Goal: Information Seeking & Learning: Check status

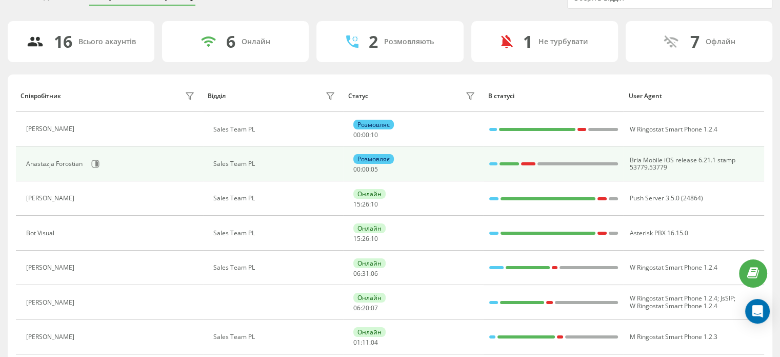
click at [103, 163] on div "Anastazja Forostian" at bounding box center [111, 163] width 171 height 17
click at [95, 164] on icon at bounding box center [96, 163] width 3 height 5
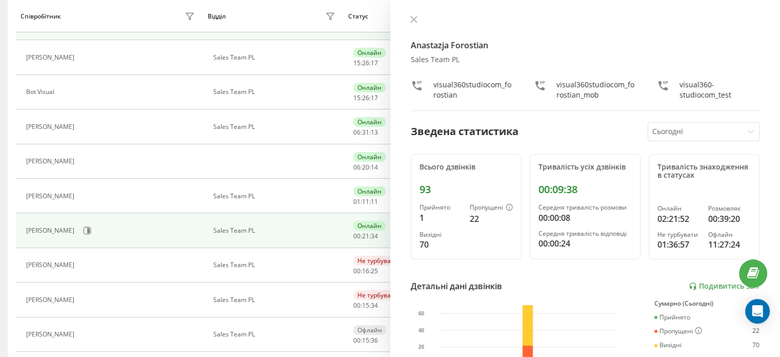
scroll to position [205, 0]
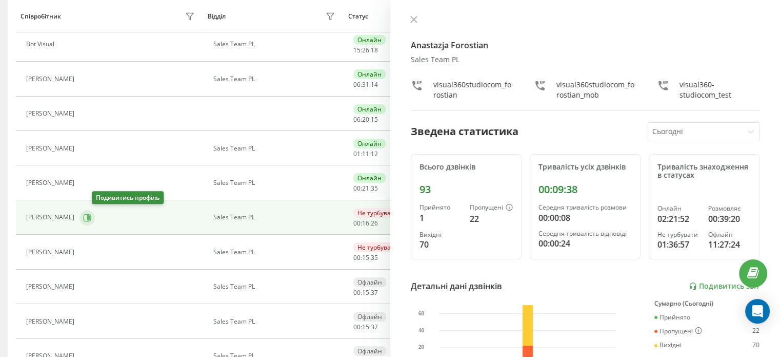
click at [91, 216] on icon at bounding box center [87, 217] width 8 height 8
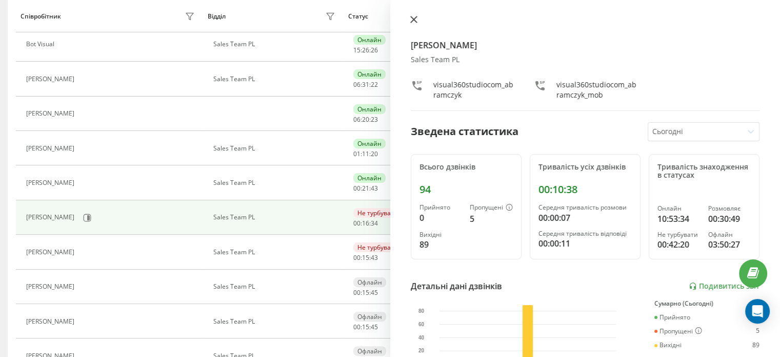
click at [415, 23] on icon at bounding box center [413, 19] width 7 height 7
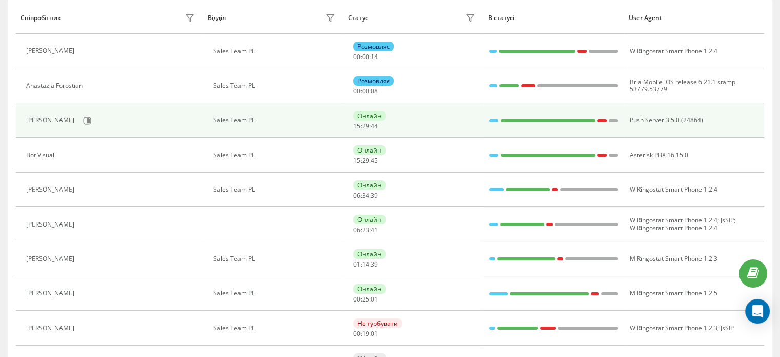
scroll to position [68, 0]
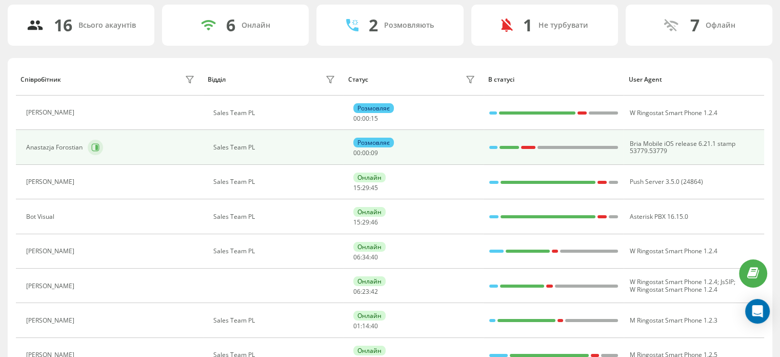
click at [98, 143] on icon at bounding box center [95, 147] width 8 height 8
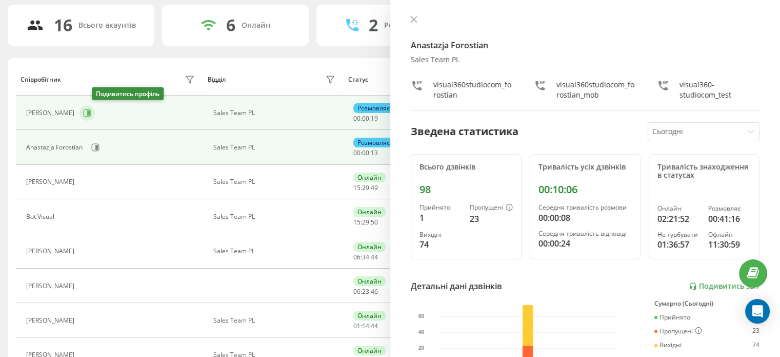
click at [91, 112] on icon at bounding box center [87, 113] width 8 height 8
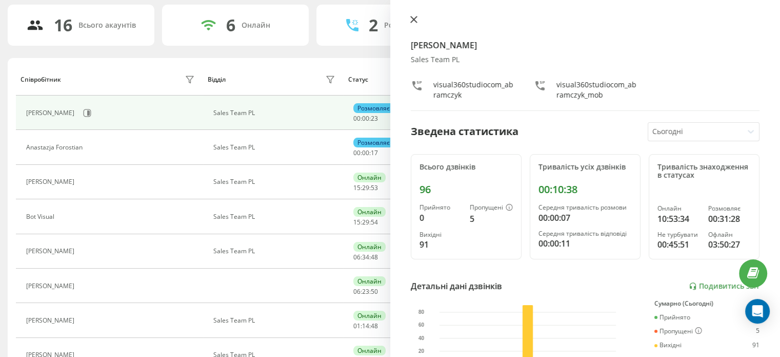
click at [413, 21] on icon at bounding box center [413, 19] width 7 height 7
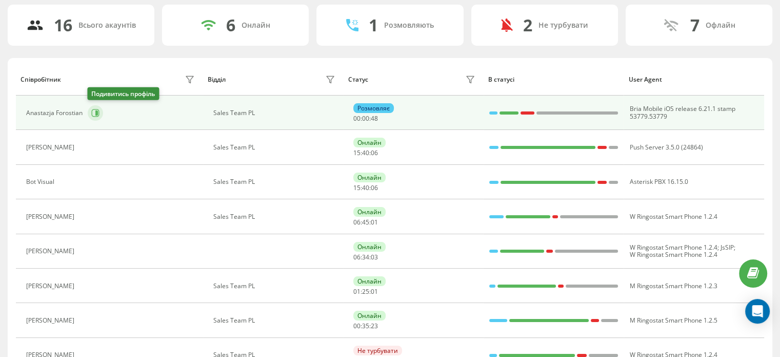
click at [96, 112] on icon at bounding box center [96, 112] width 3 height 5
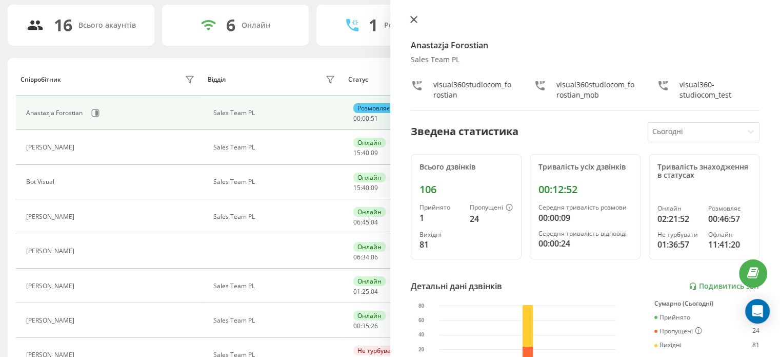
click at [412, 21] on icon at bounding box center [413, 19] width 6 height 6
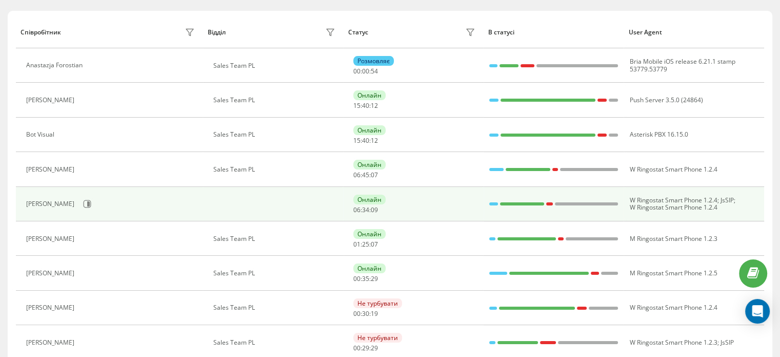
scroll to position [170, 0]
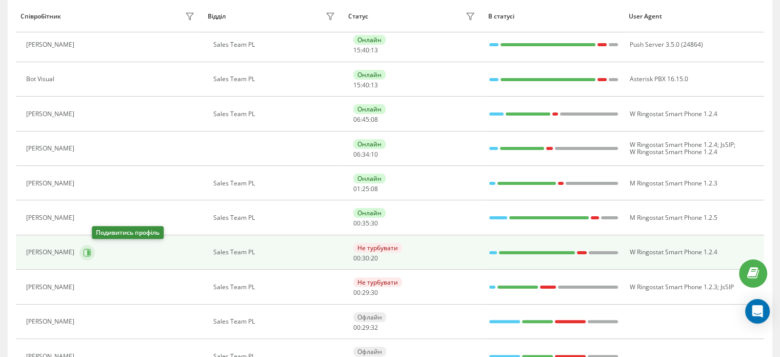
click at [95, 254] on button at bounding box center [87, 252] width 15 height 15
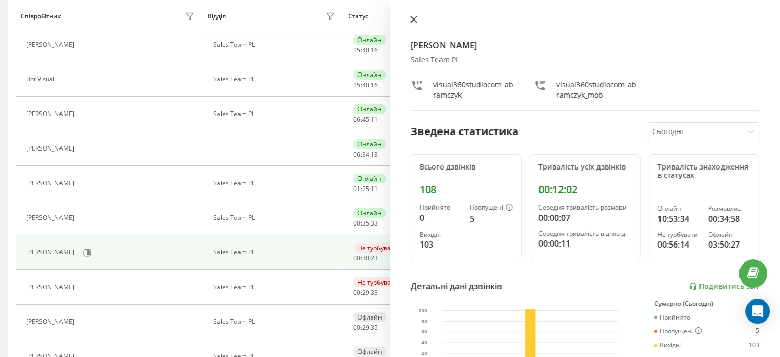
click at [415, 16] on icon at bounding box center [413, 19] width 7 height 7
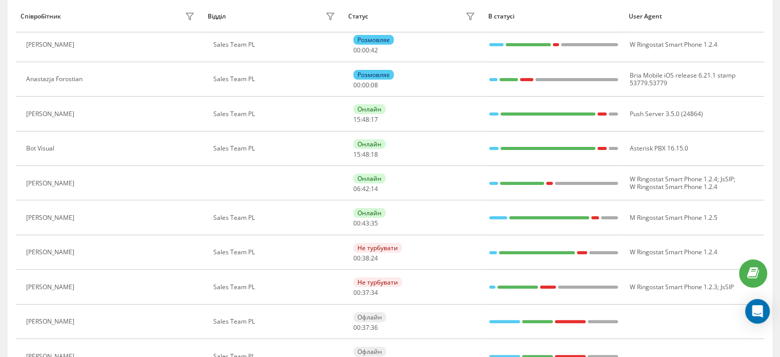
scroll to position [102, 0]
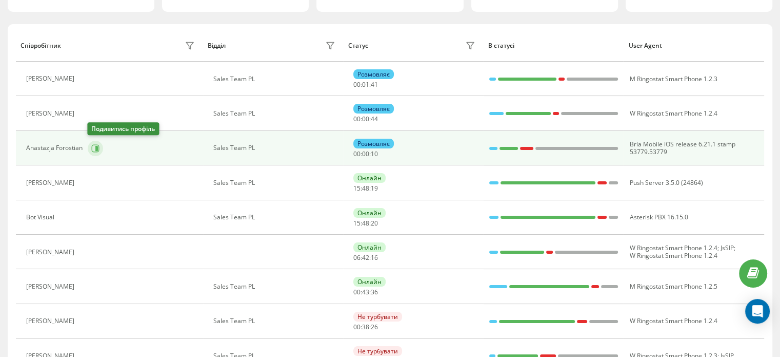
click at [94, 148] on icon at bounding box center [95, 148] width 8 height 8
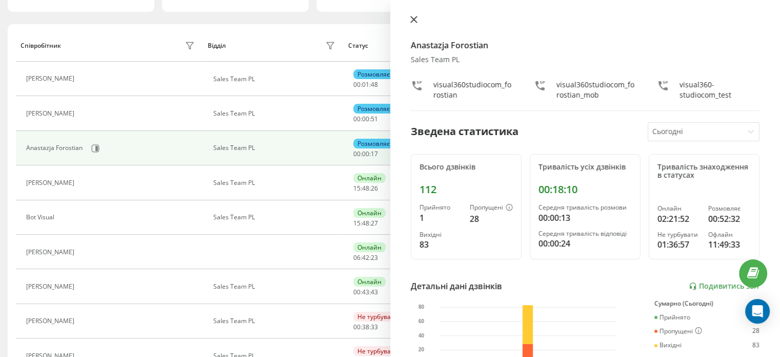
click at [413, 16] on icon at bounding box center [413, 19] width 7 height 7
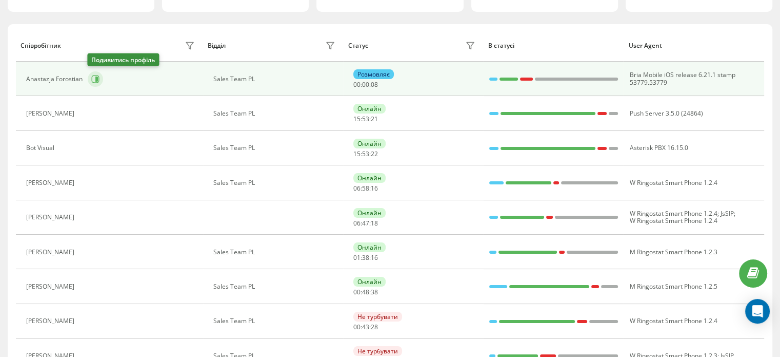
click at [91, 77] on icon at bounding box center [95, 79] width 8 height 8
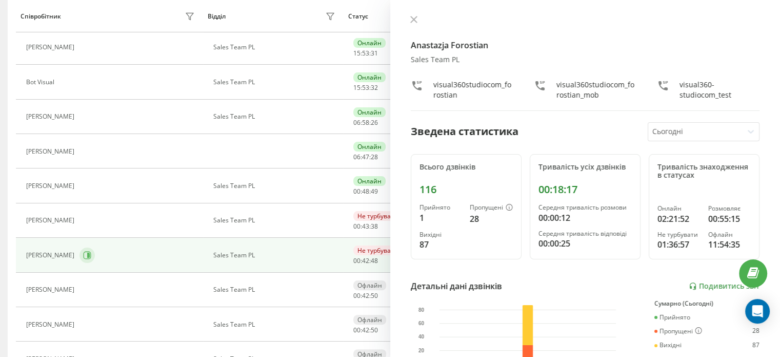
scroll to position [204, 0]
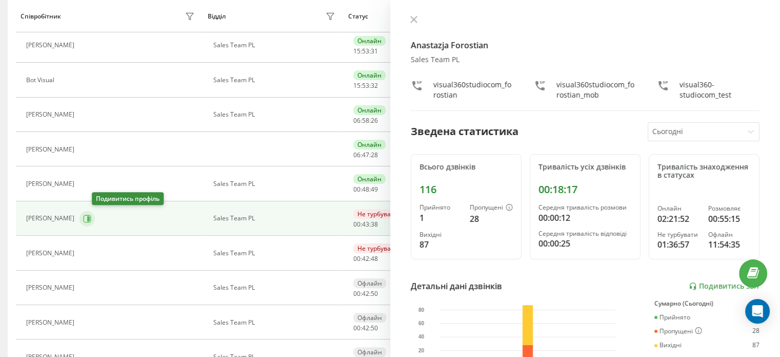
click at [91, 217] on icon at bounding box center [87, 218] width 8 height 8
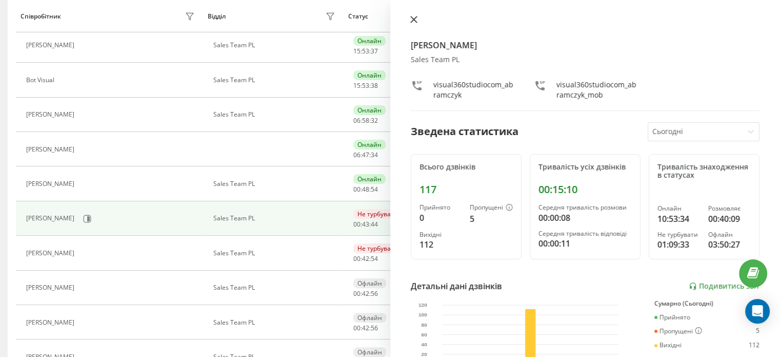
click at [409, 16] on button at bounding box center [413, 20] width 13 height 10
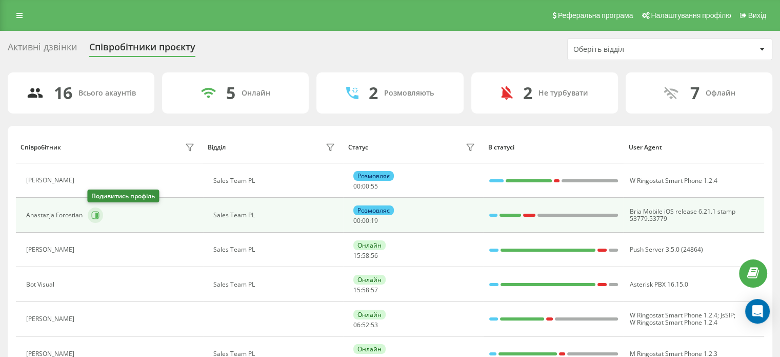
click at [90, 218] on button at bounding box center [95, 214] width 15 height 15
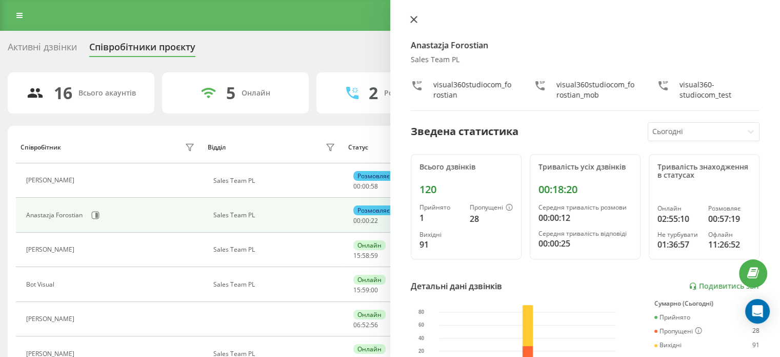
click at [419, 20] on button at bounding box center [413, 20] width 13 height 10
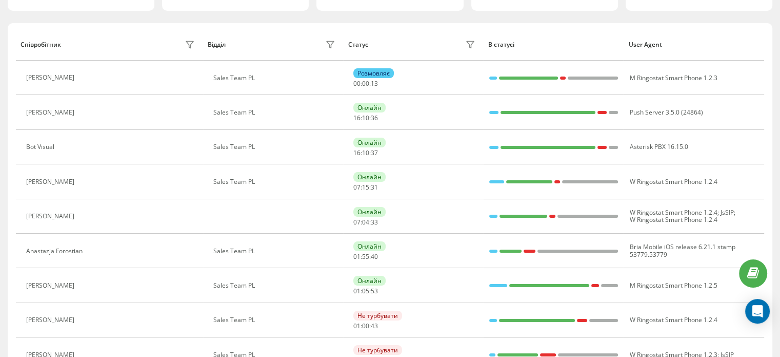
scroll to position [154, 0]
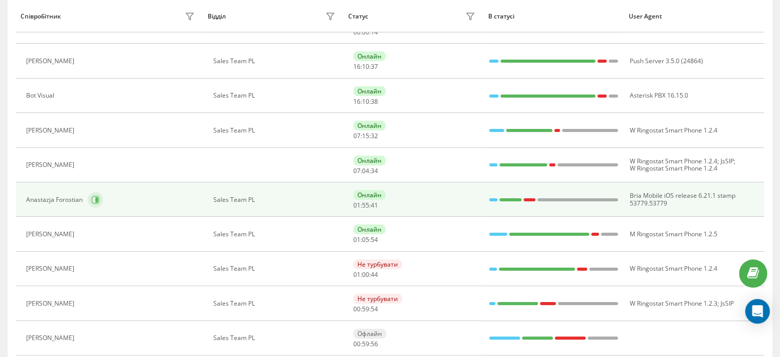
click at [92, 201] on icon at bounding box center [96, 199] width 8 height 8
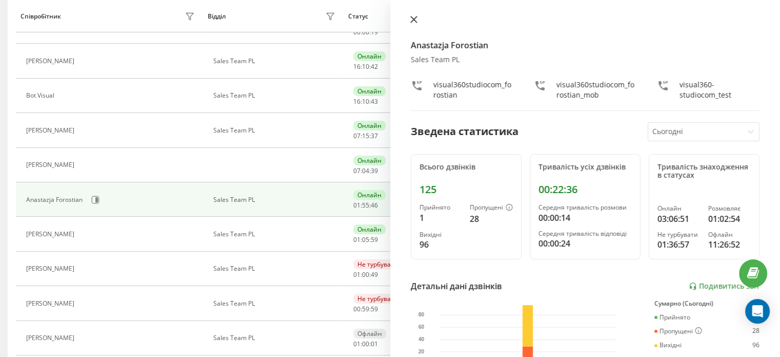
click at [411, 20] on icon at bounding box center [413, 19] width 7 height 7
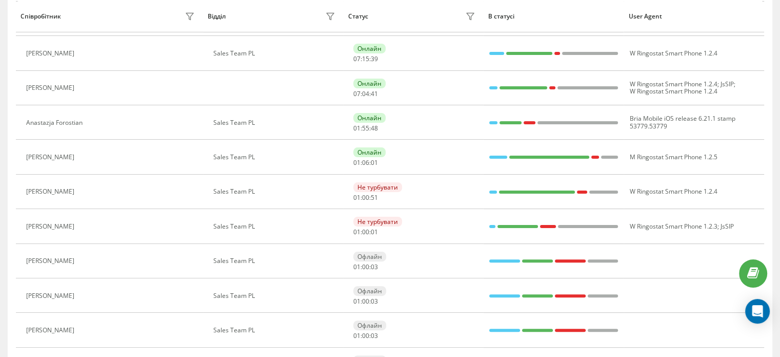
scroll to position [257, 0]
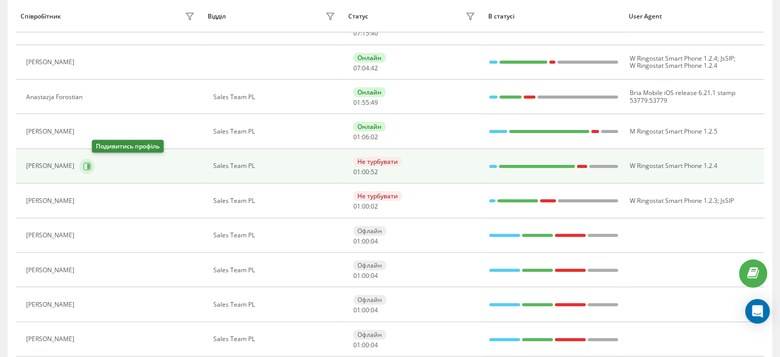
click at [95, 170] on button at bounding box center [87, 166] width 15 height 15
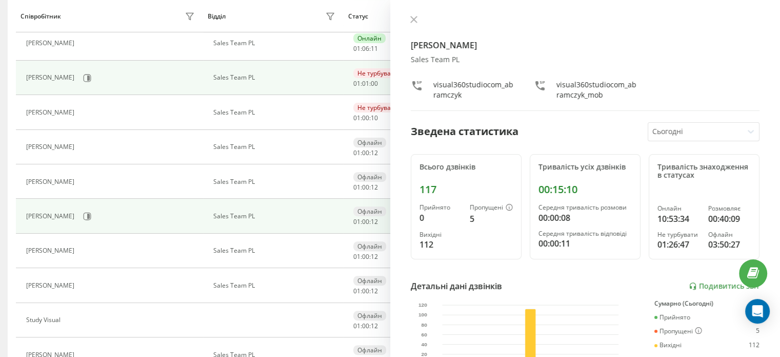
scroll to position [242, 0]
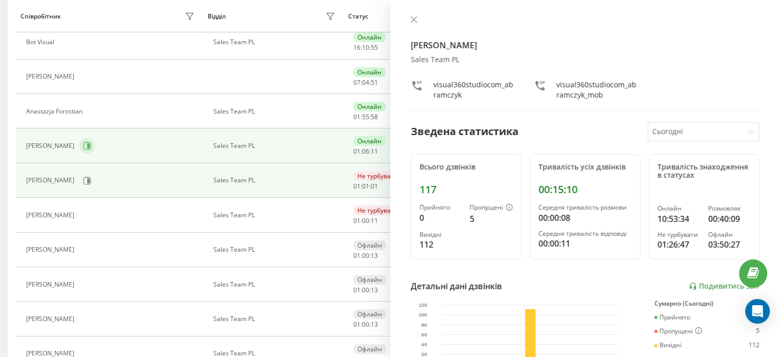
click at [83, 147] on icon at bounding box center [87, 146] width 8 height 8
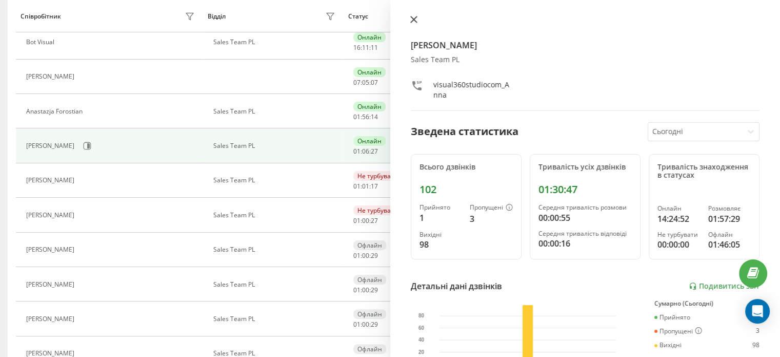
click at [413, 18] on icon at bounding box center [413, 19] width 7 height 7
